Goal: Book appointment/travel/reservation

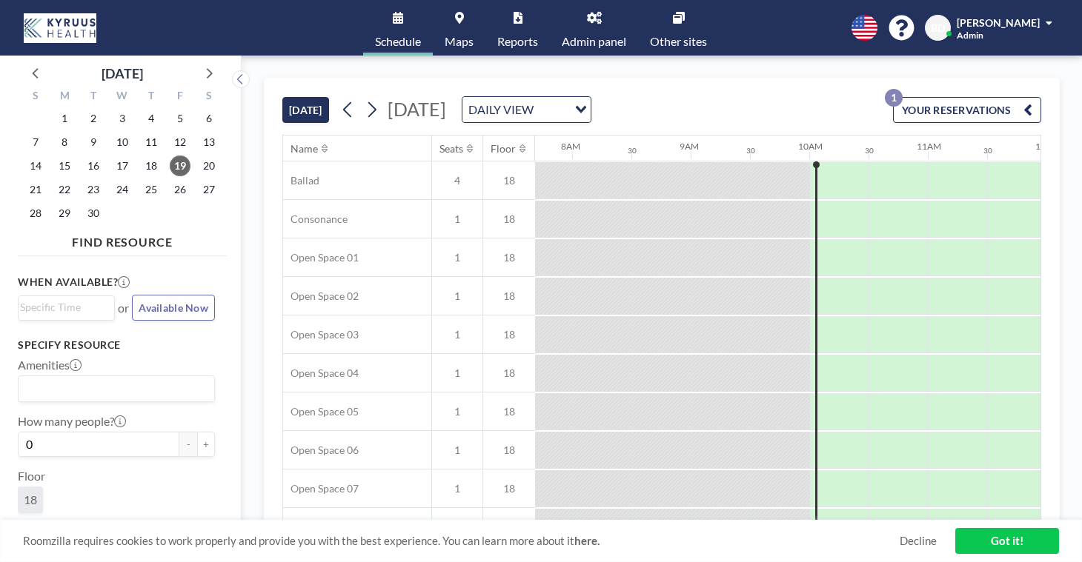
scroll to position [0, 915]
click at [54, 179] on span "22" at bounding box center [64, 189] width 21 height 21
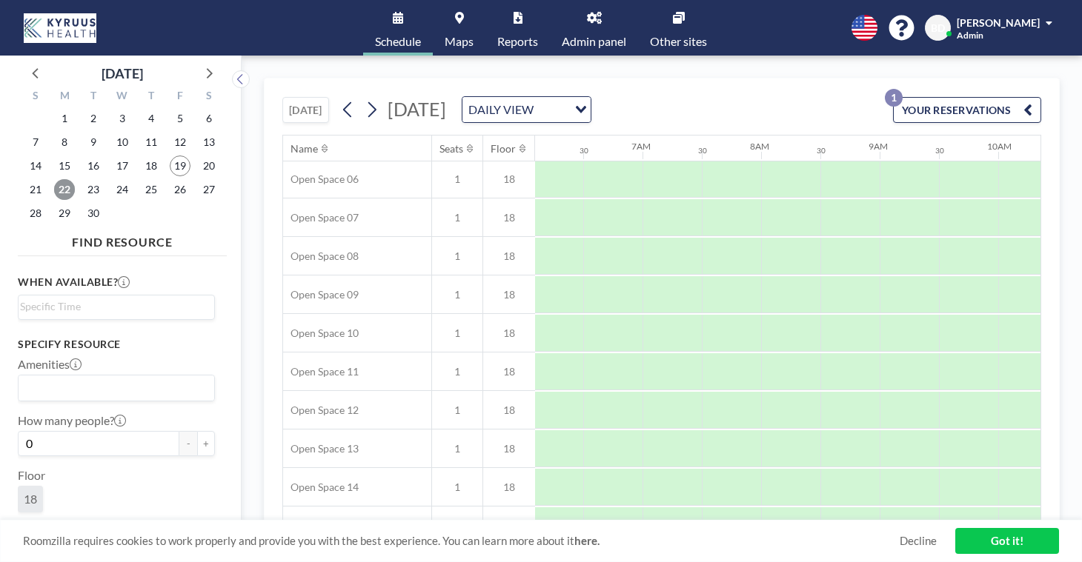
scroll to position [405, 723]
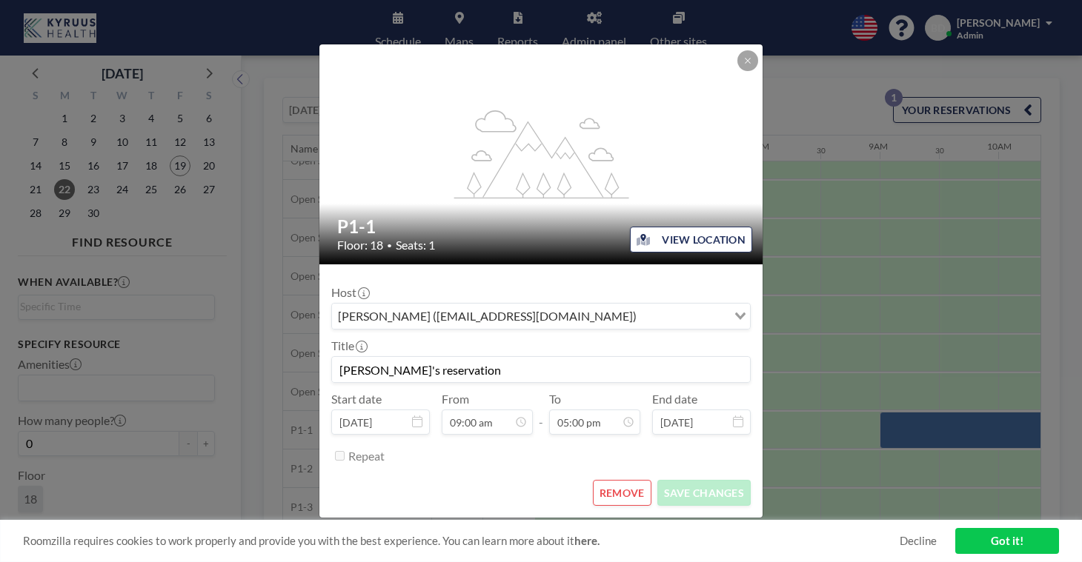
click at [610, 480] on button "REMOVE" at bounding box center [622, 493] width 59 height 26
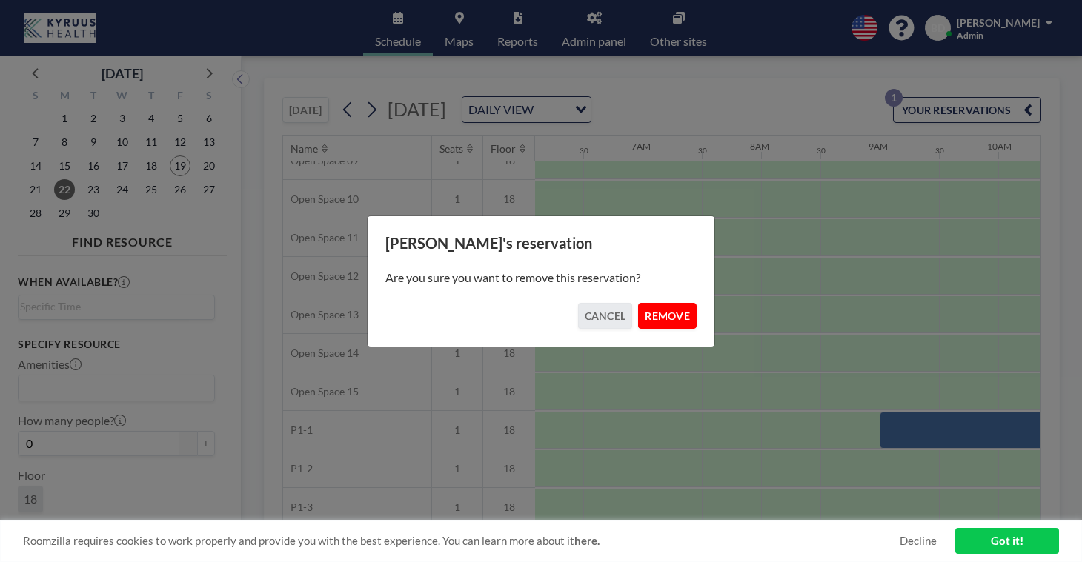
click at [638, 310] on button "REMOVE" at bounding box center [667, 316] width 59 height 26
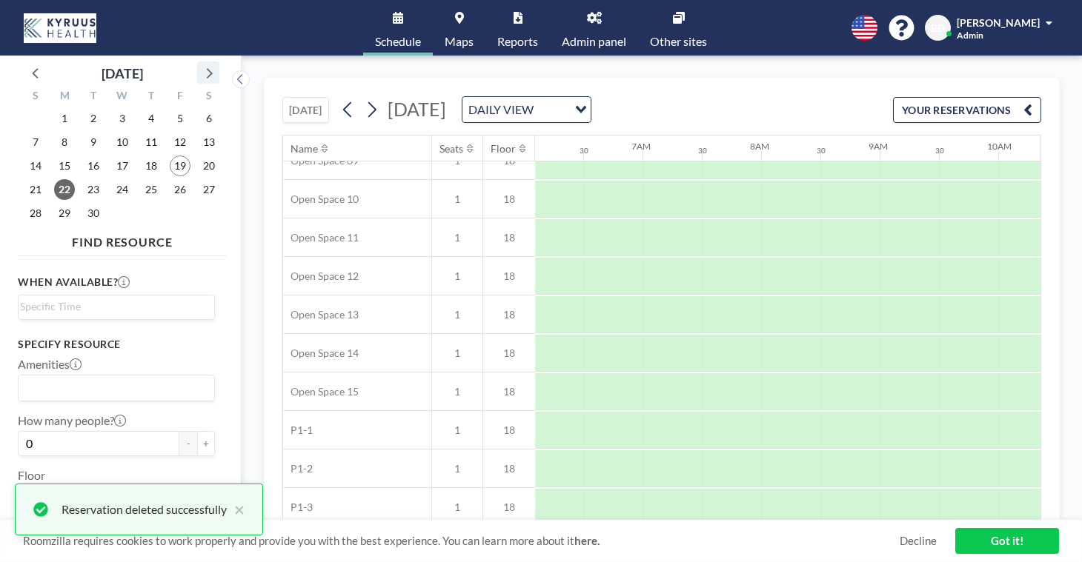
click at [207, 68] on icon at bounding box center [210, 73] width 6 height 10
click at [112, 108] on span "1" at bounding box center [122, 118] width 21 height 21
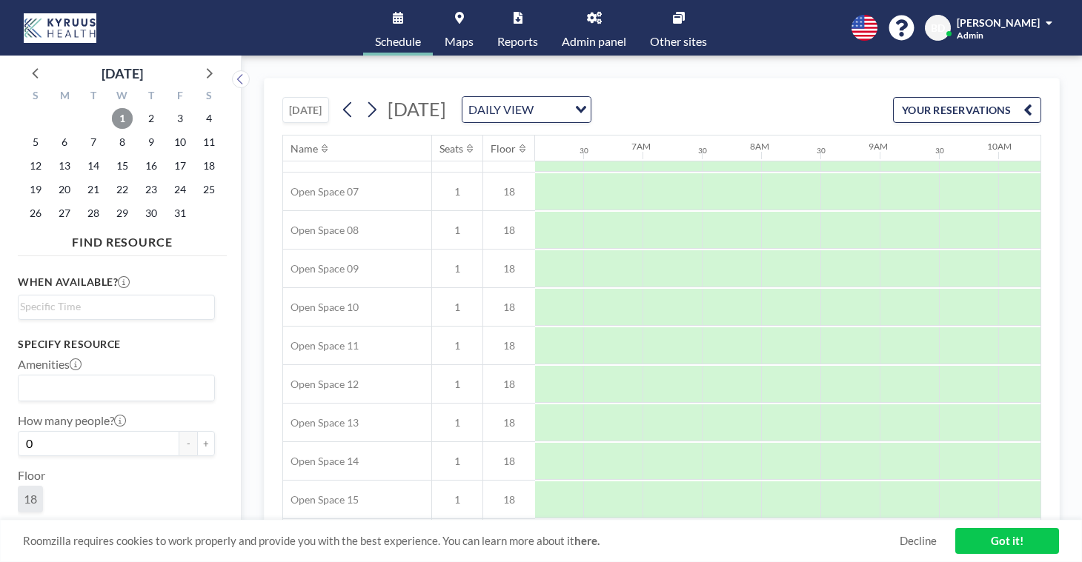
scroll to position [306, 723]
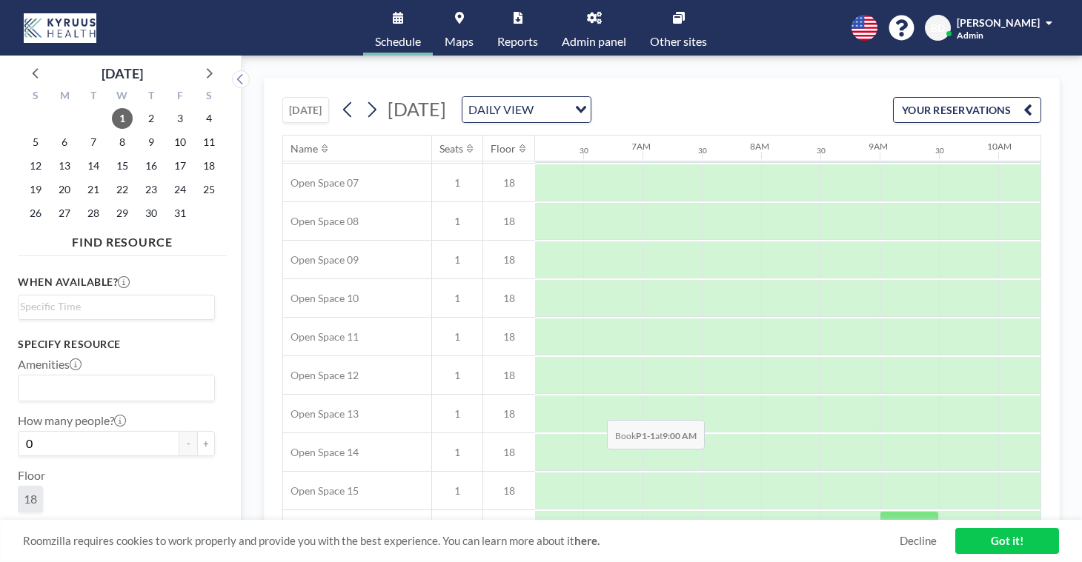
click at [880, 511] on div at bounding box center [909, 529] width 59 height 37
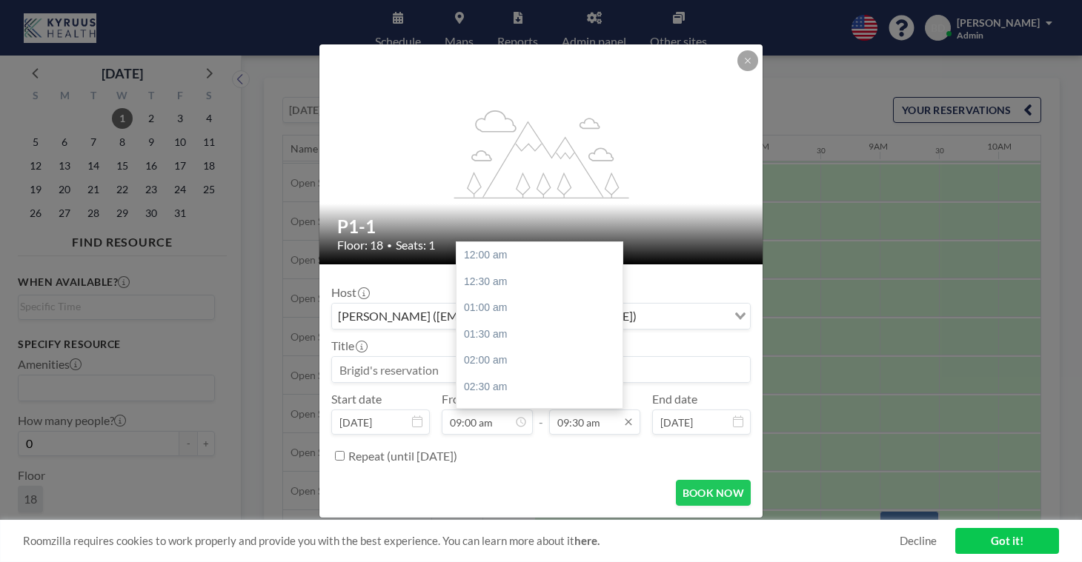
scroll to position [450, 0]
click at [578, 410] on input "09:30 am" at bounding box center [594, 422] width 91 height 25
click at [548, 472] on div "06:00 pm" at bounding box center [540, 485] width 166 height 27
type input "06:00 pm"
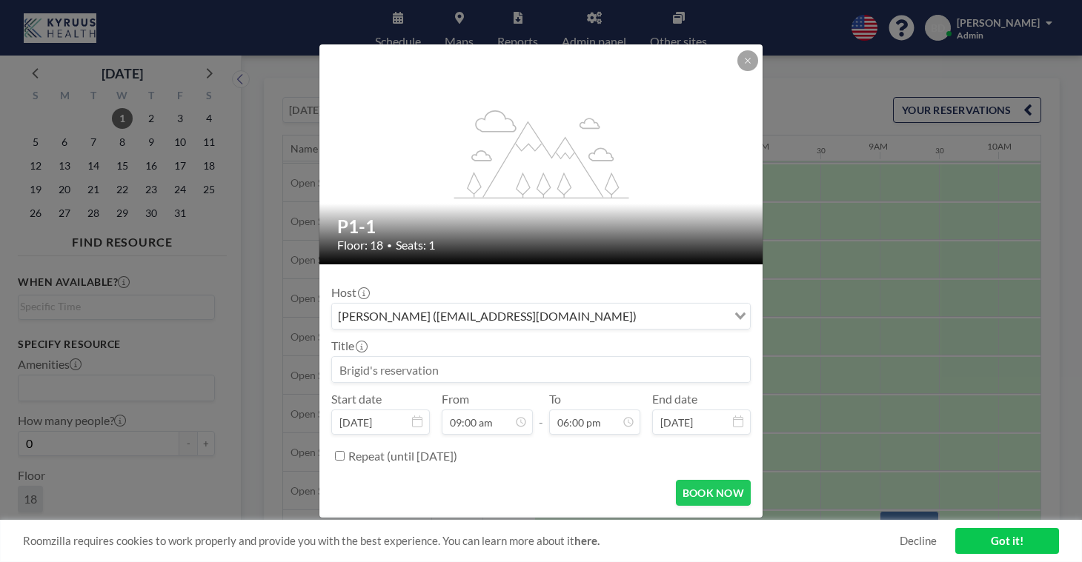
scroll to position [852, 0]
click at [681, 480] on button "BOOK NOW" at bounding box center [713, 493] width 75 height 26
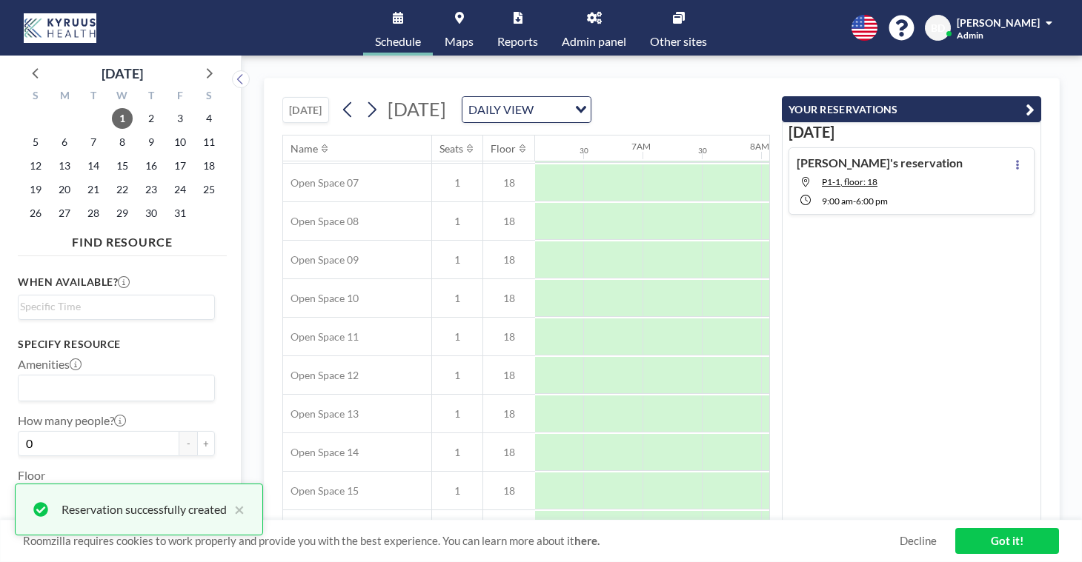
scroll to position [0, 0]
